Goal: Information Seeking & Learning: Understand process/instructions

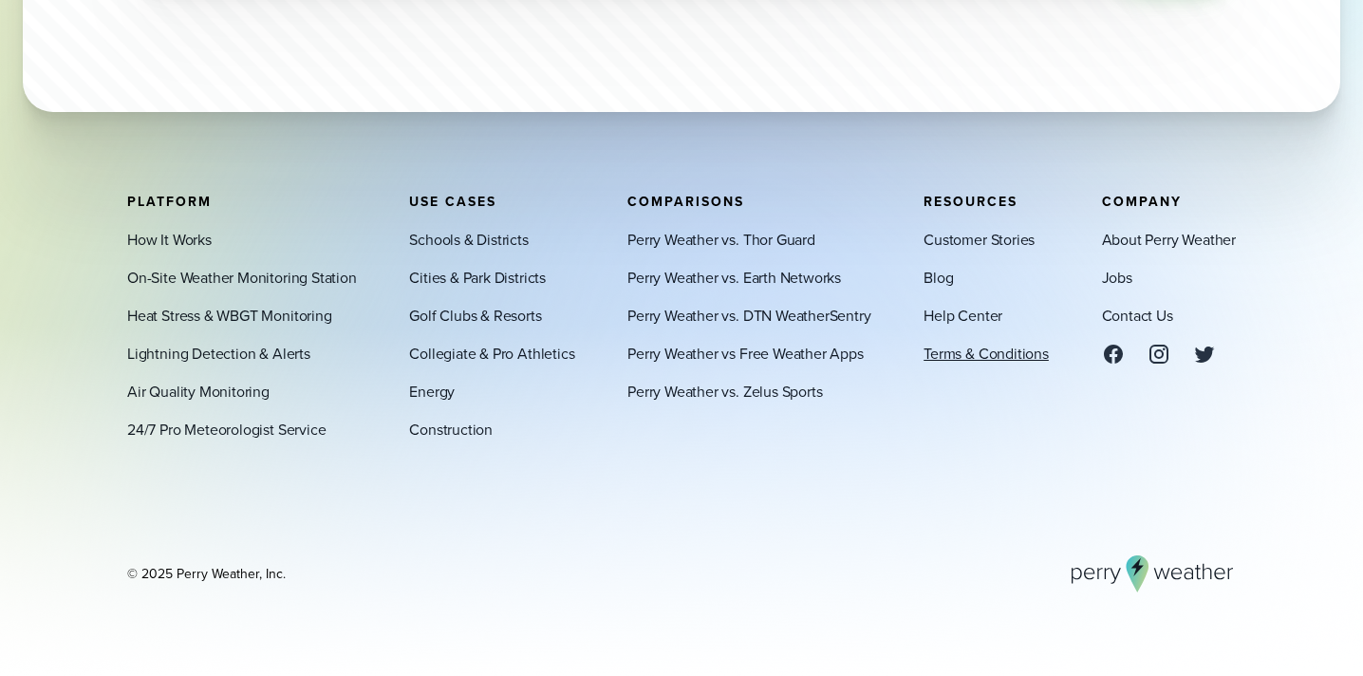
click at [1000, 357] on link "Terms & Conditions" at bounding box center [985, 353] width 125 height 23
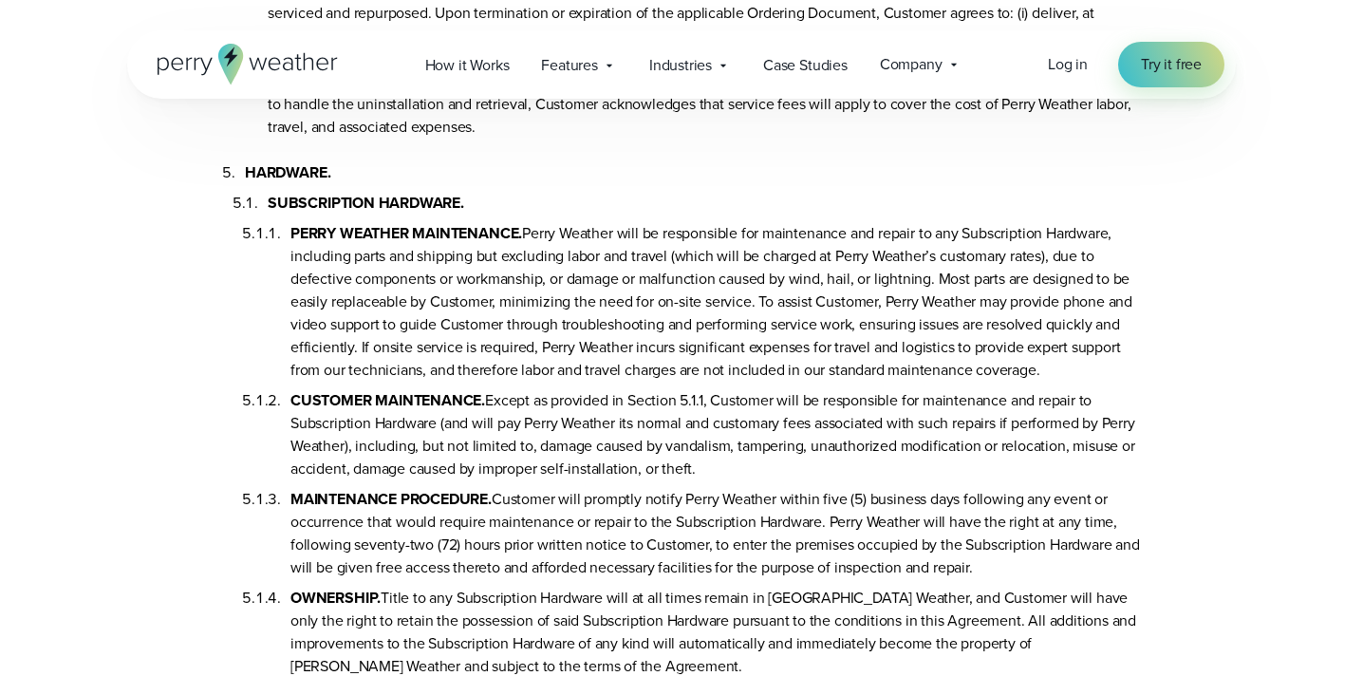
scroll to position [2551, 0]
drag, startPoint x: 769, startPoint y: 489, endPoint x: 244, endPoint y: 228, distance: 586.2
click at [268, 228] on li "SUBSCRIPTION HARDWARE. PERRY WEATHER MAINTENANCE. Perry Weather will be respons…" at bounding box center [704, 512] width 873 height 661
click at [939, 427] on li "CUSTOMER MAINTENANCE. Except as provided in Section 5.1.1, Customer will be res…" at bounding box center [715, 429] width 850 height 99
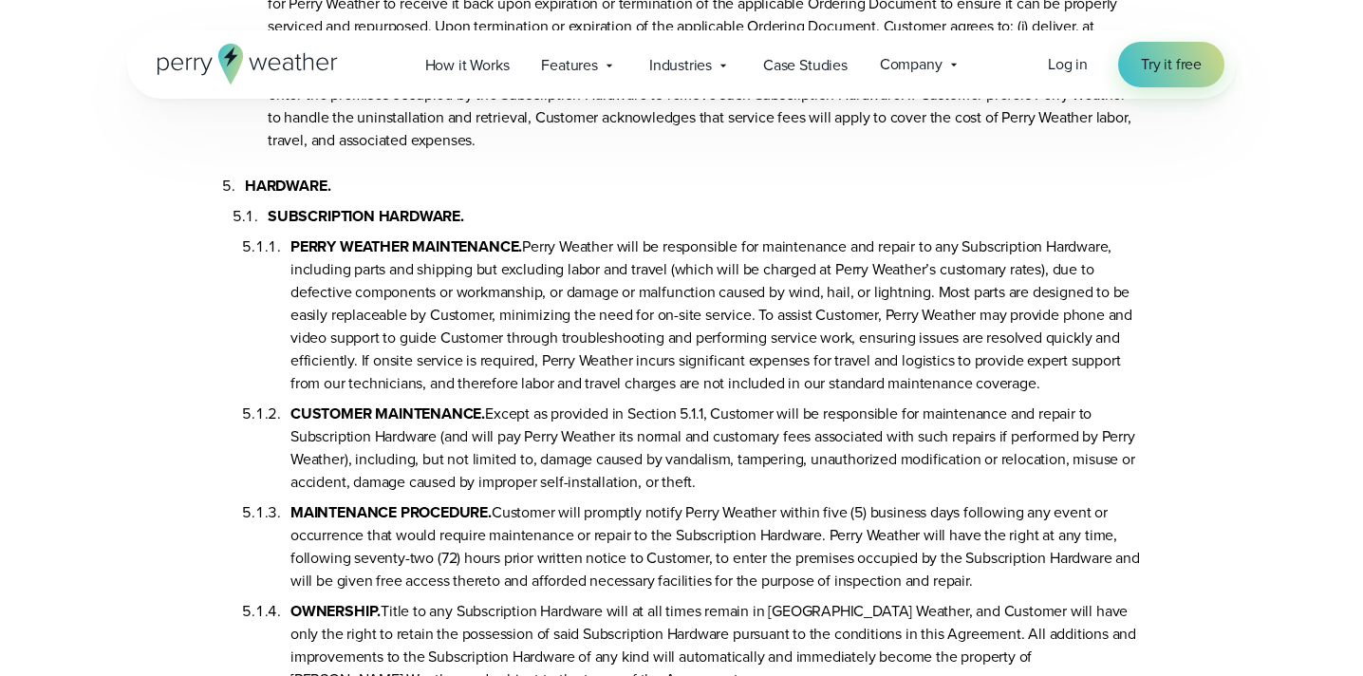
scroll to position [2534, 0]
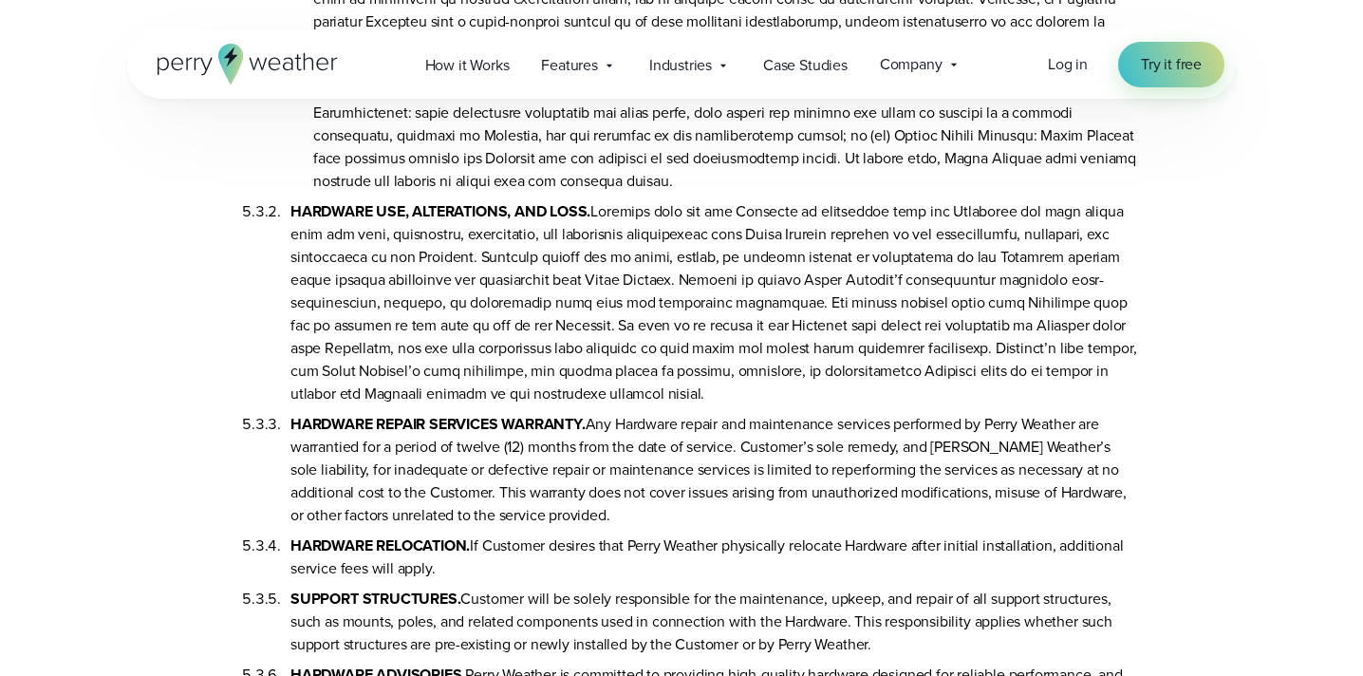
scroll to position [3879, 0]
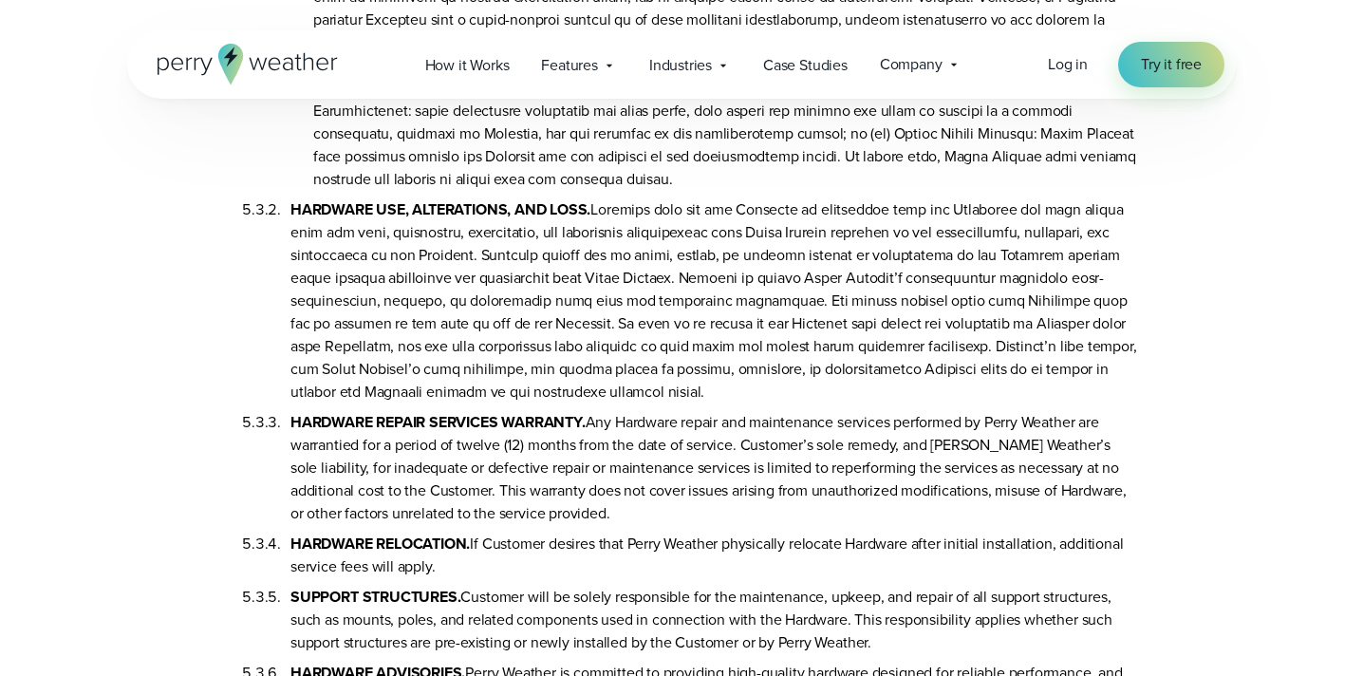
drag, startPoint x: 638, startPoint y: 415, endPoint x: 276, endPoint y: 241, distance: 401.2
click at [290, 241] on li "HARDWARE USE, ALTERATIONS, AND LOSS." at bounding box center [715, 297] width 850 height 213
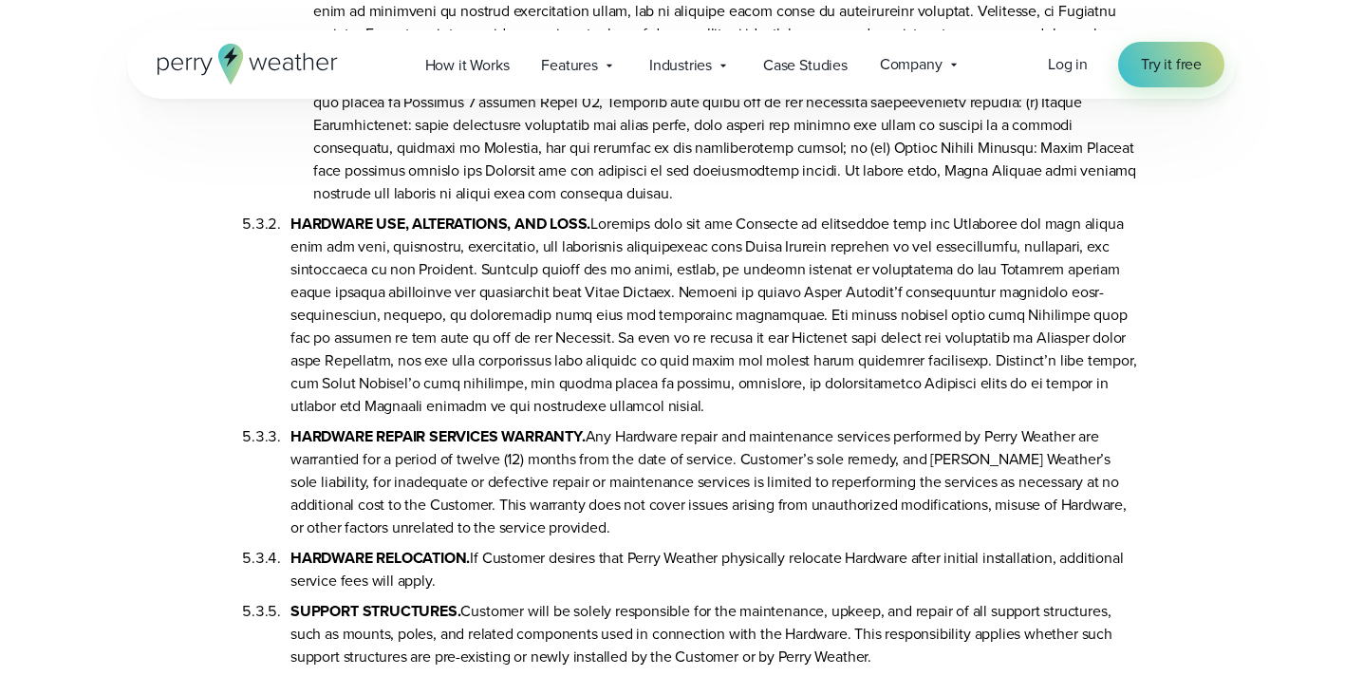
scroll to position [3858, 0]
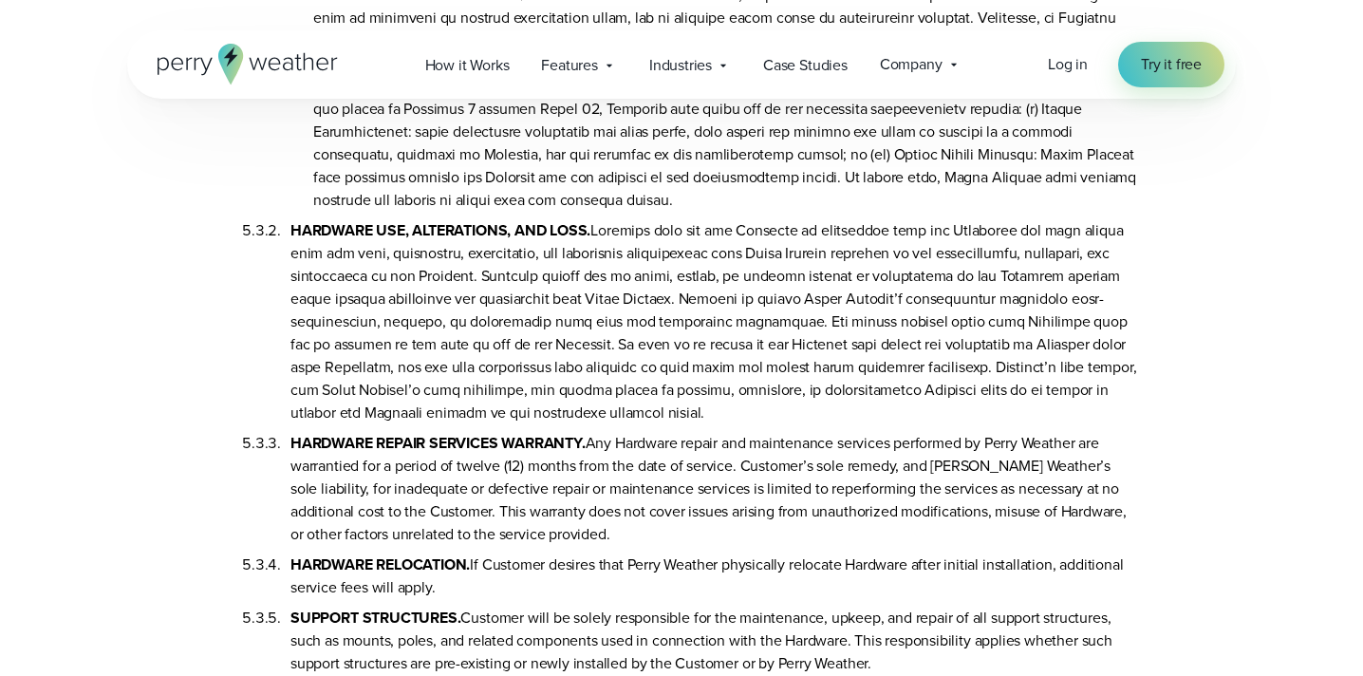
copy li "LOREMIPS DOL, SITAMETCONS, ADI ELIT. Seddoeiu temp inc utl Etdolore ma aliquaen…"
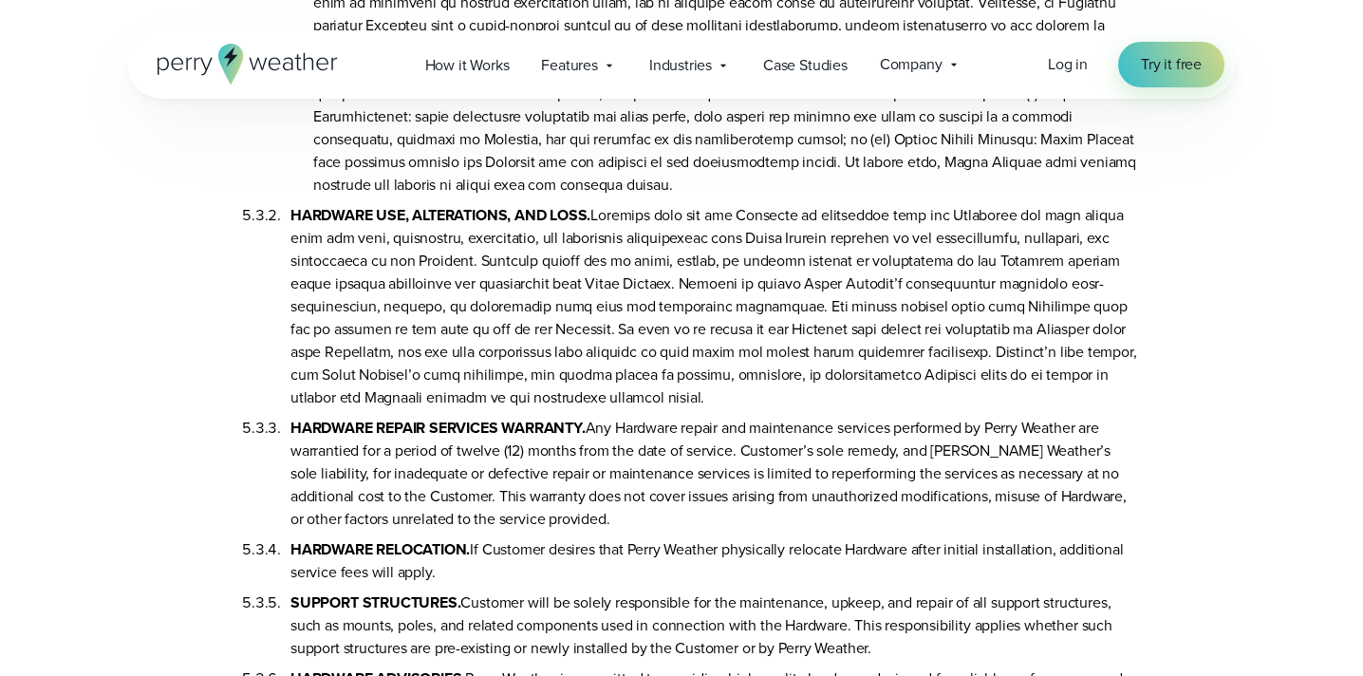
scroll to position [3877, 0]
